Goal: Information Seeking & Learning: Learn about a topic

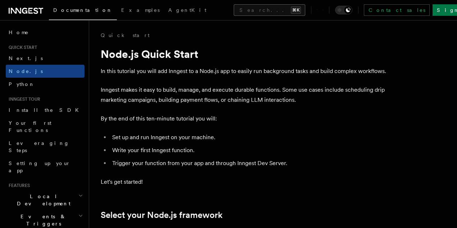
click at [234, 12] on button "Search... ⌘K" at bounding box center [270, 10] width 72 height 12
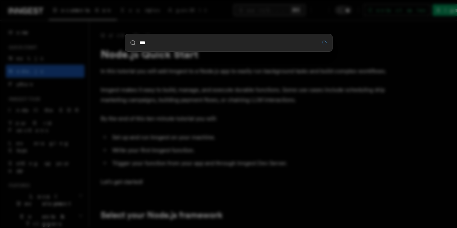
type input "****"
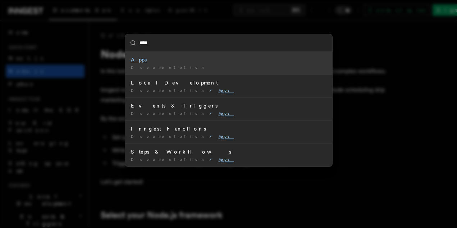
click at [157, 61] on div "Apps" at bounding box center [229, 59] width 196 height 7
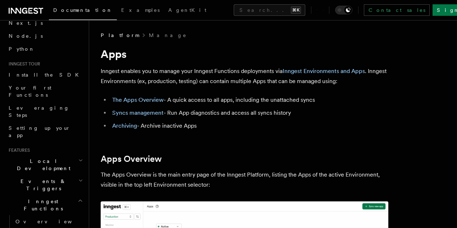
click at [52, 8] on link "Documentation" at bounding box center [83, 11] width 68 height 18
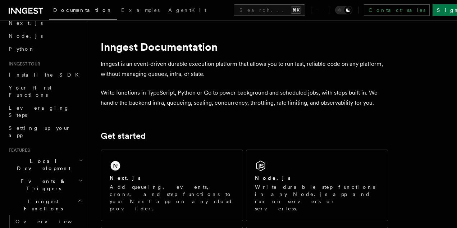
click at [35, 11] on icon at bounding box center [26, 10] width 35 height 9
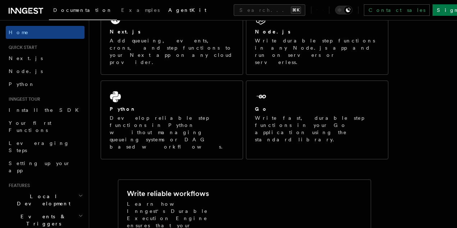
click at [168, 10] on span "AgentKit" at bounding box center [187, 10] width 38 height 6
click at [234, 12] on button "Search... ⌘K" at bounding box center [270, 10] width 72 height 12
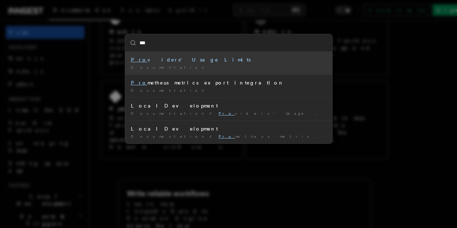
type input "****"
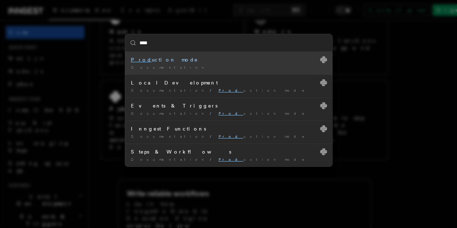
click at [184, 62] on div "Prod uction mode" at bounding box center [229, 59] width 196 height 7
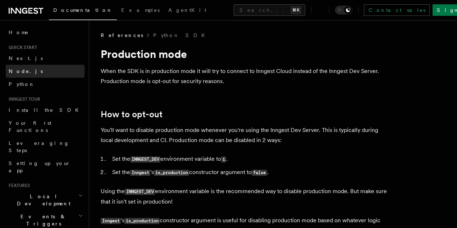
click at [23, 69] on span "Node.js" at bounding box center [26, 71] width 34 height 6
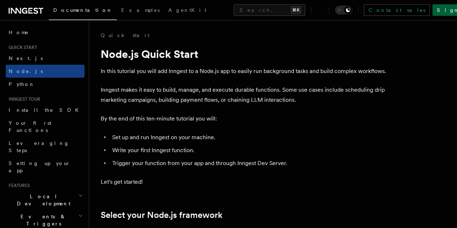
click at [433, 10] on link "Sign Up" at bounding box center [456, 10] width 47 height 12
